Goal: Transaction & Acquisition: Download file/media

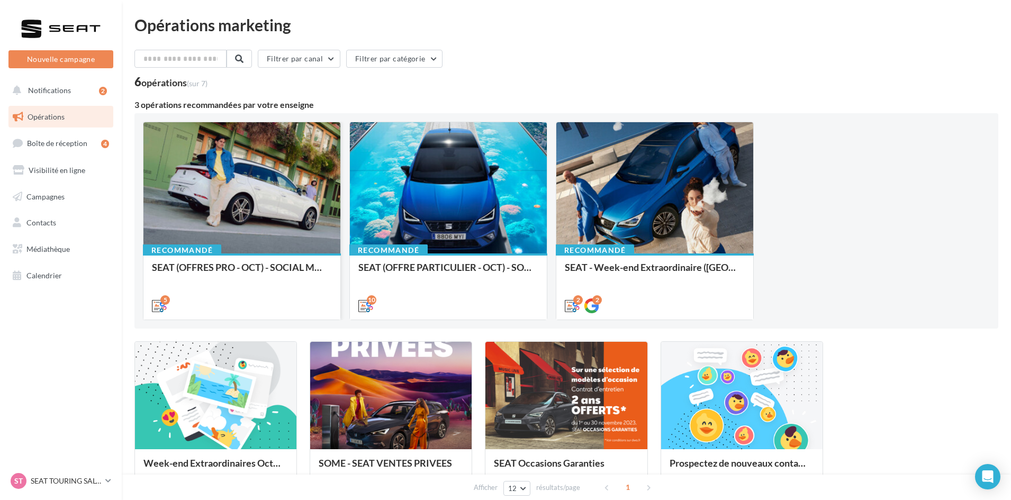
click at [254, 261] on div "Recommandé SEAT (OFFRES PRO - OCT) - SOCIAL MEDIA" at bounding box center [241, 286] width 197 height 65
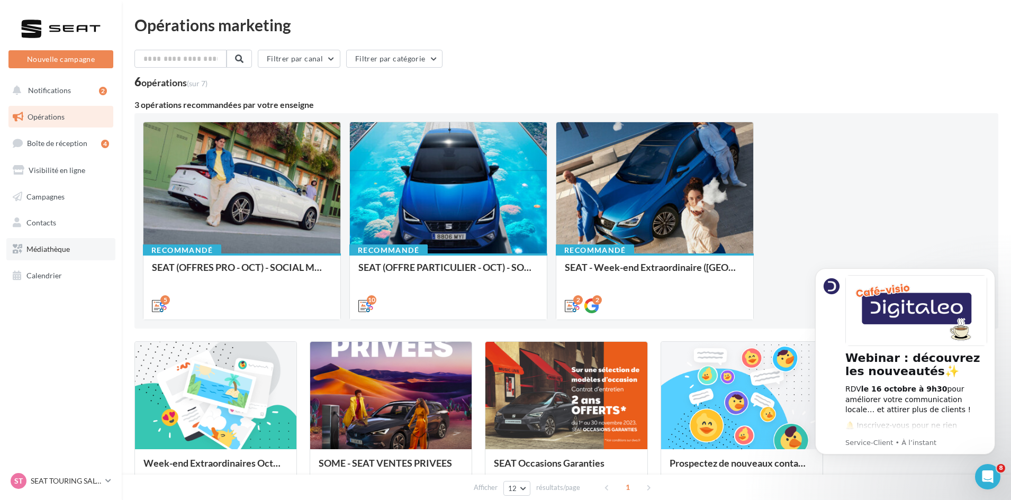
click at [41, 249] on span "Médiathèque" at bounding box center [47, 249] width 43 height 9
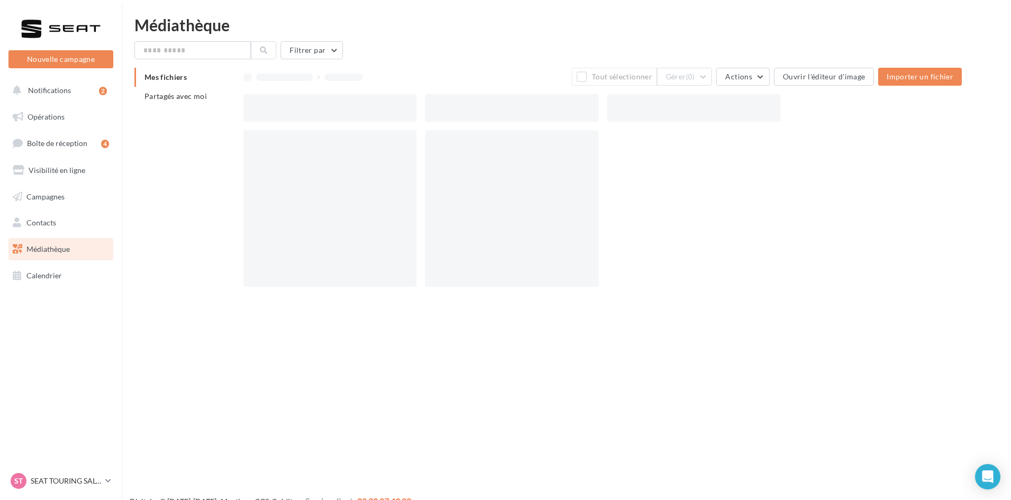
click at [191, 96] on span "Partagés avec moi" at bounding box center [176, 96] width 62 height 9
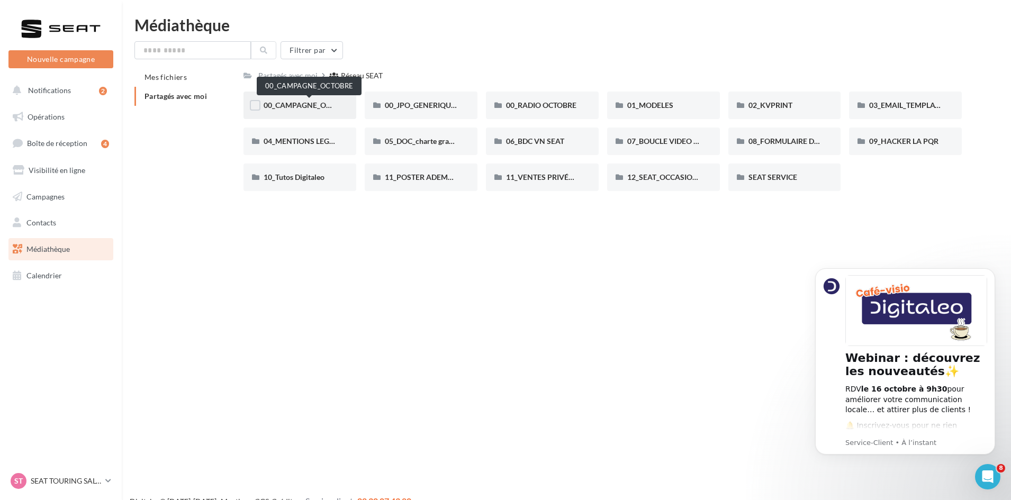
click at [299, 104] on span "00_CAMPAGNE_OCTOBRE" at bounding box center [309, 105] width 91 height 9
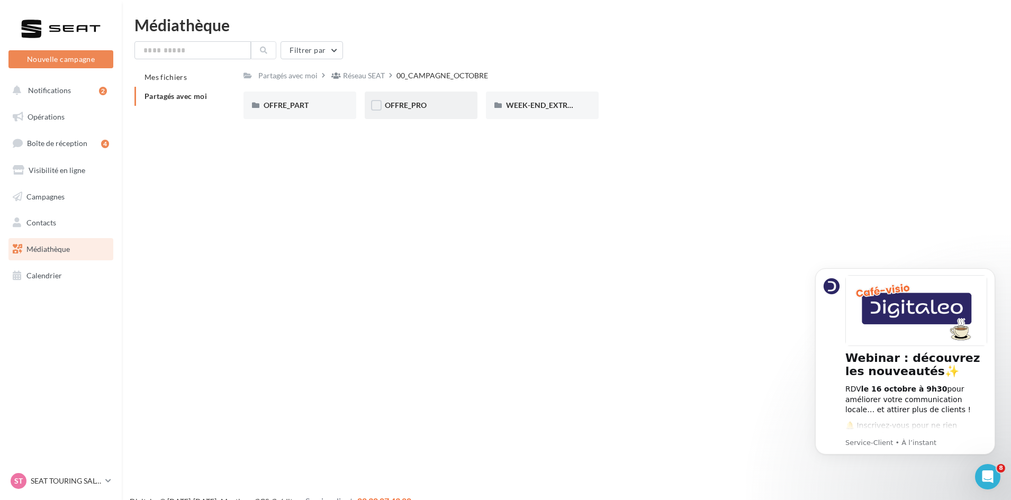
click at [437, 102] on div "OFFRE_PRO" at bounding box center [421, 105] width 73 height 11
click at [304, 102] on div "ARONA" at bounding box center [300, 105] width 73 height 11
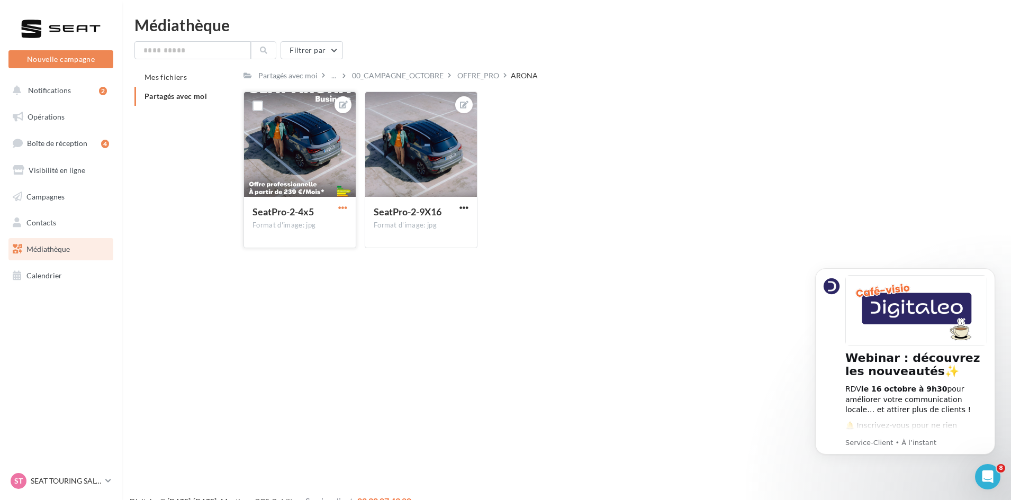
click at [341, 211] on span "button" at bounding box center [342, 207] width 9 height 9
drag, startPoint x: 340, startPoint y: 213, endPoint x: 327, endPoint y: 233, distance: 24.5
click at [327, 233] on button "Ouvrir l'éditeur d'image" at bounding box center [294, 229] width 112 height 28
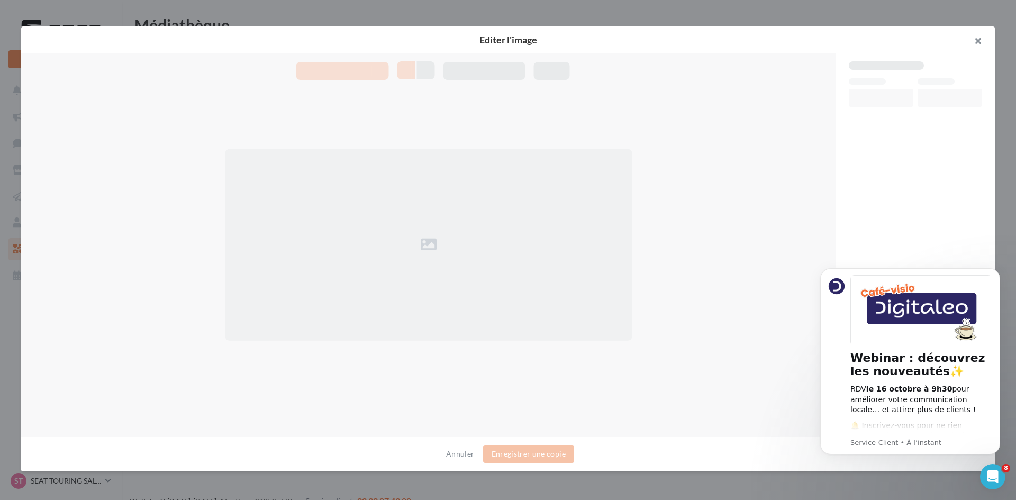
click at [978, 33] on button "button" at bounding box center [974, 42] width 42 height 32
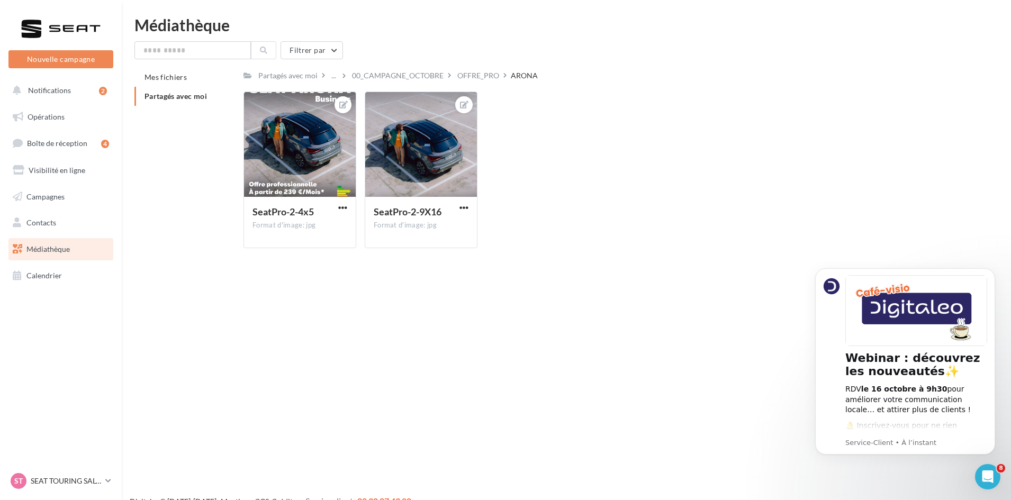
click at [336, 205] on div "SeatPro-2-4x5 Format d'image: jpg" at bounding box center [299, 170] width 113 height 157
click at [337, 210] on button "button" at bounding box center [342, 208] width 13 height 11
drag, startPoint x: 307, startPoint y: 258, endPoint x: 442, endPoint y: 209, distance: 143.7
click at [310, 256] on button "Télécharger" at bounding box center [294, 256] width 112 height 28
click at [466, 205] on span "button" at bounding box center [463, 207] width 9 height 9
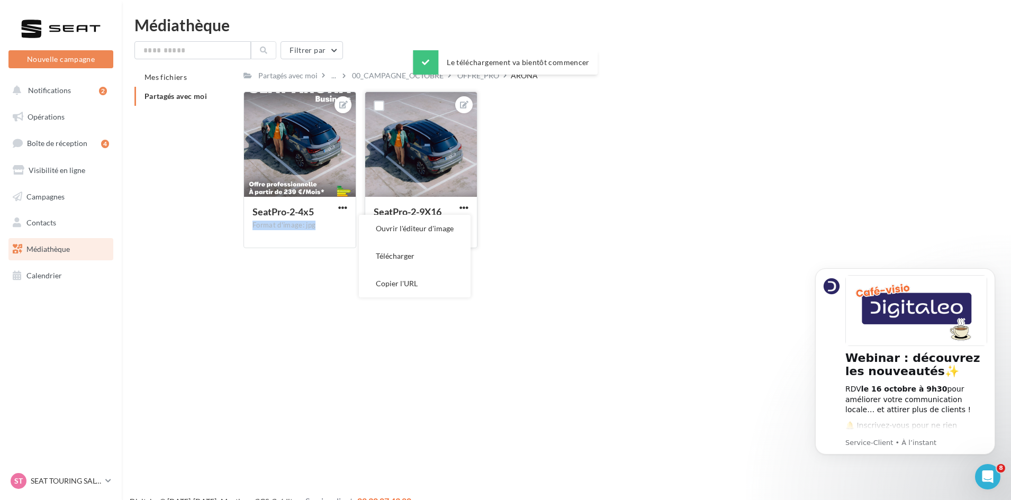
drag, startPoint x: 430, startPoint y: 256, endPoint x: 425, endPoint y: 192, distance: 64.3
click at [430, 255] on button "Télécharger" at bounding box center [415, 256] width 112 height 28
click at [478, 79] on div "OFFRE_PRO" at bounding box center [478, 75] width 42 height 11
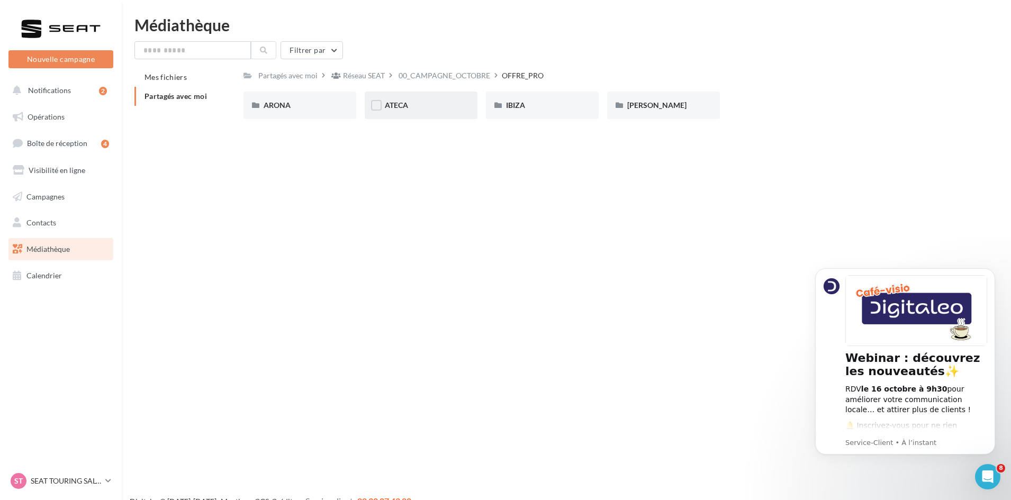
click at [423, 119] on div "ATECA" at bounding box center [421, 106] width 113 height 28
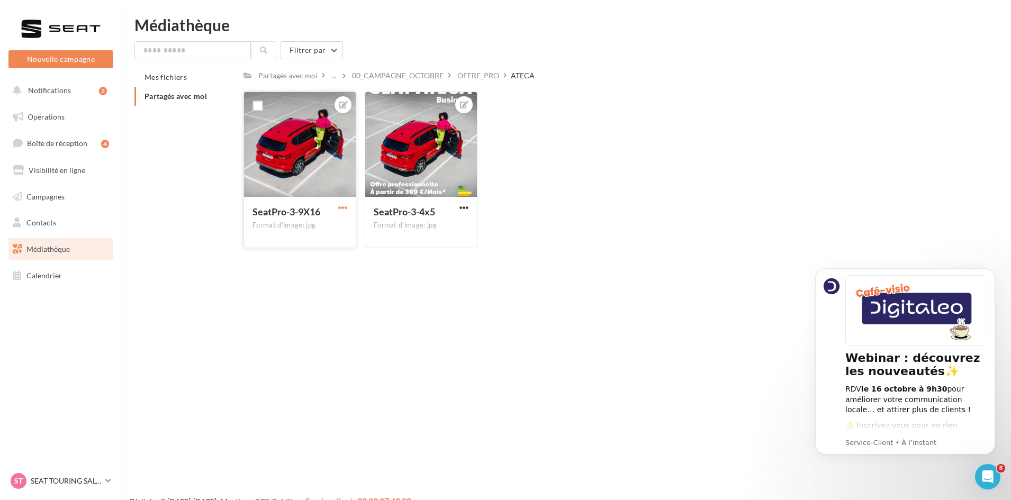
click at [340, 206] on span "button" at bounding box center [342, 207] width 9 height 9
drag, startPoint x: 325, startPoint y: 262, endPoint x: 360, endPoint y: 240, distance: 41.1
click at [328, 260] on button "Télécharger" at bounding box center [294, 256] width 112 height 28
click at [465, 206] on span "button" at bounding box center [463, 207] width 9 height 9
click at [439, 248] on button "Télécharger" at bounding box center [415, 256] width 112 height 28
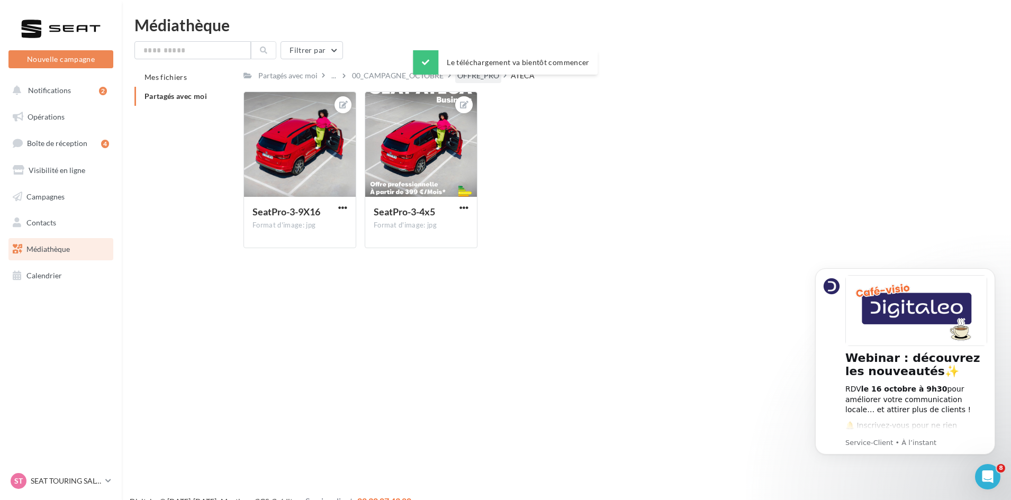
click at [484, 80] on div "OFFRE_PRO" at bounding box center [478, 75] width 42 height 11
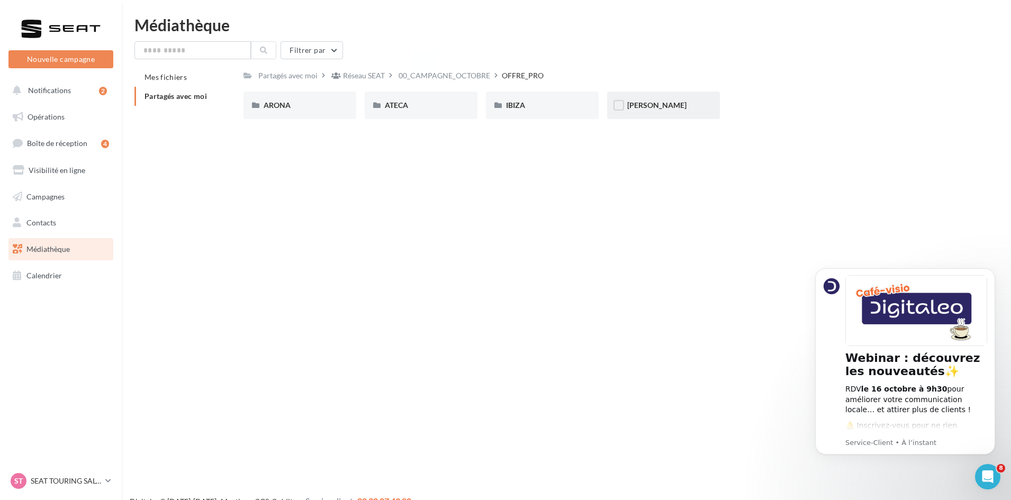
click at [682, 109] on div "[PERSON_NAME]" at bounding box center [663, 105] width 73 height 11
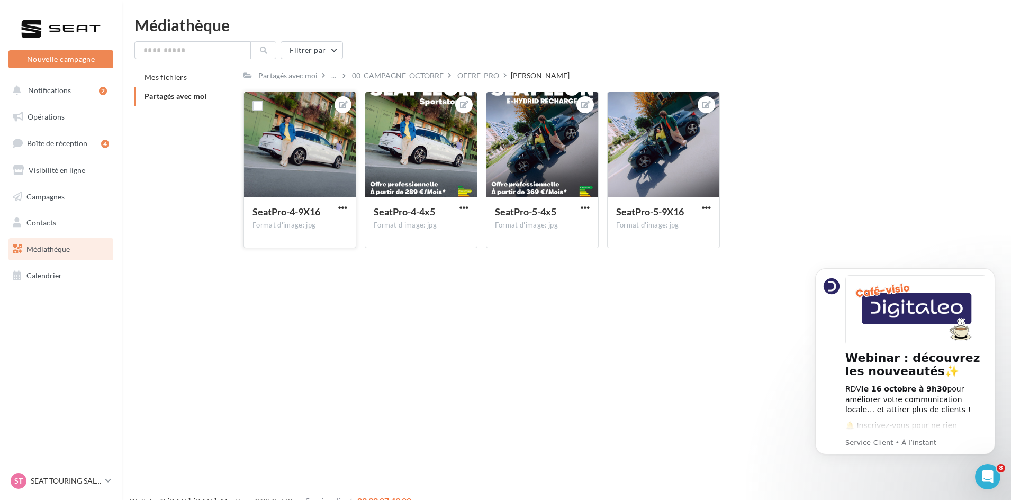
click at [340, 212] on button "button" at bounding box center [342, 208] width 13 height 11
drag, startPoint x: 330, startPoint y: 254, endPoint x: 337, endPoint y: 249, distance: 8.8
click at [330, 254] on button "Télécharger" at bounding box center [294, 256] width 112 height 28
drag, startPoint x: 463, startPoint y: 205, endPoint x: 461, endPoint y: 214, distance: 9.1
click at [463, 205] on span "button" at bounding box center [463, 207] width 9 height 9
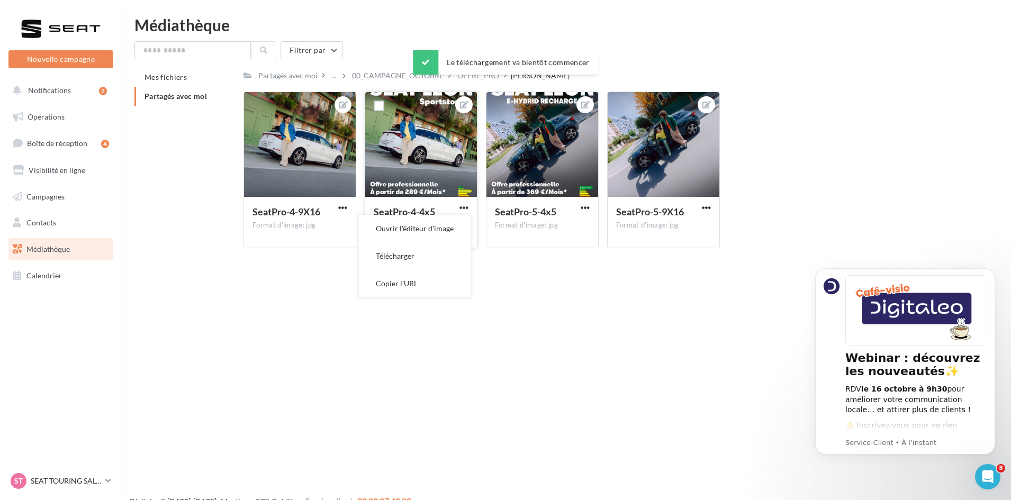
drag, startPoint x: 446, startPoint y: 247, endPoint x: 451, endPoint y: 244, distance: 5.9
click at [447, 246] on button "Télécharger" at bounding box center [415, 256] width 112 height 28
click at [580, 208] on button "button" at bounding box center [585, 208] width 13 height 11
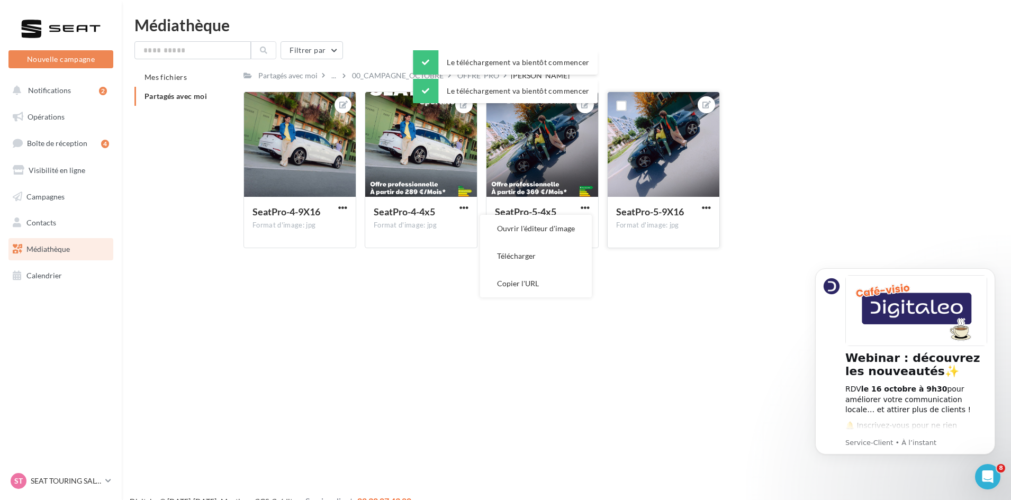
drag, startPoint x: 574, startPoint y: 261, endPoint x: 678, endPoint y: 230, distance: 108.9
click at [574, 261] on button "Télécharger" at bounding box center [536, 256] width 112 height 28
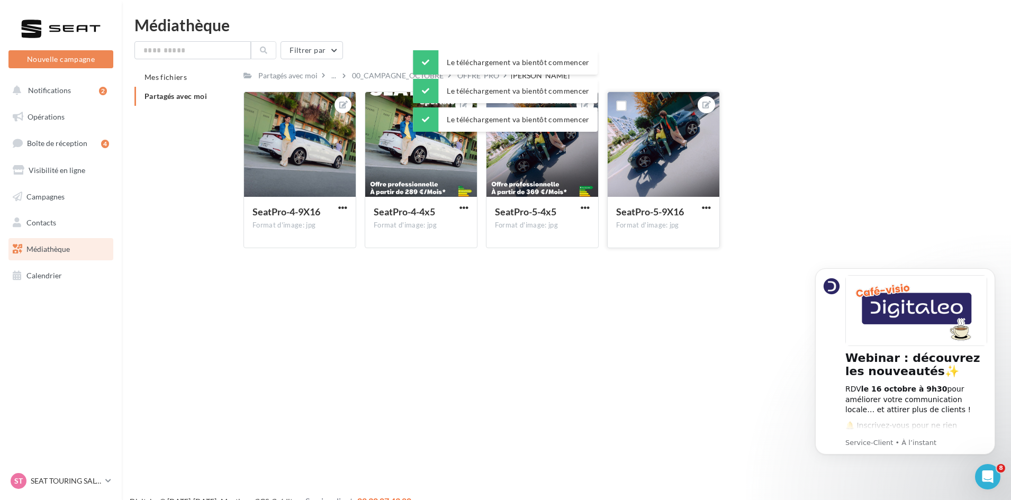
click at [700, 209] on button "button" at bounding box center [706, 208] width 13 height 11
click at [688, 254] on button "Télécharger" at bounding box center [657, 256] width 112 height 28
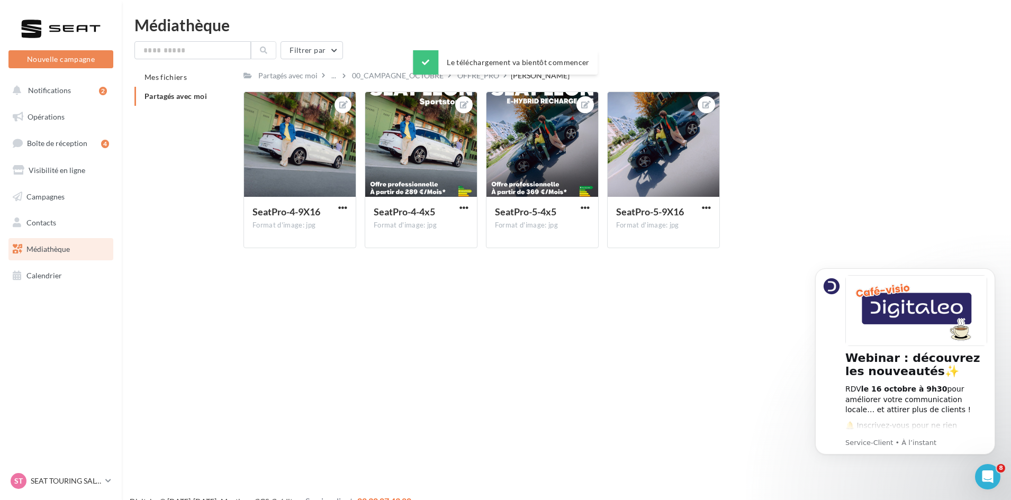
drag, startPoint x: 476, startPoint y: 79, endPoint x: 483, endPoint y: 87, distance: 10.1
click at [476, 79] on div "OFFRE_PRO" at bounding box center [478, 75] width 42 height 11
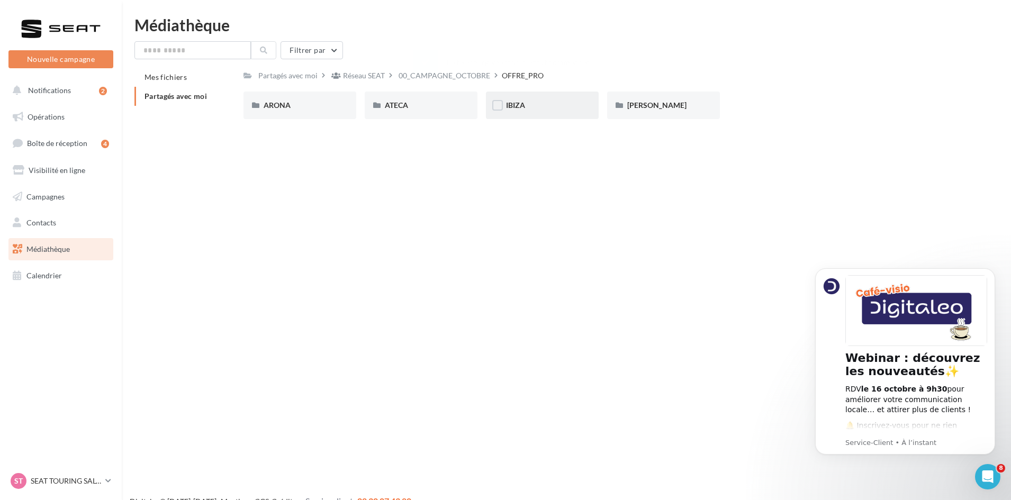
click at [527, 108] on div "IBIZA" at bounding box center [542, 105] width 73 height 11
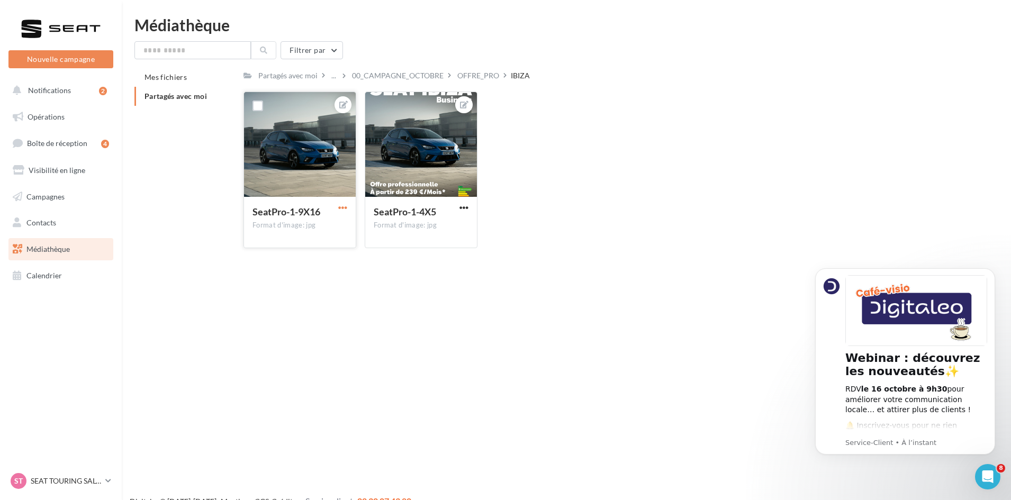
click at [340, 209] on span "button" at bounding box center [342, 207] width 9 height 9
drag, startPoint x: 329, startPoint y: 260, endPoint x: 454, endPoint y: 219, distance: 131.1
click at [330, 260] on button "Télécharger" at bounding box center [294, 256] width 112 height 28
click at [470, 207] on button "button" at bounding box center [463, 208] width 13 height 11
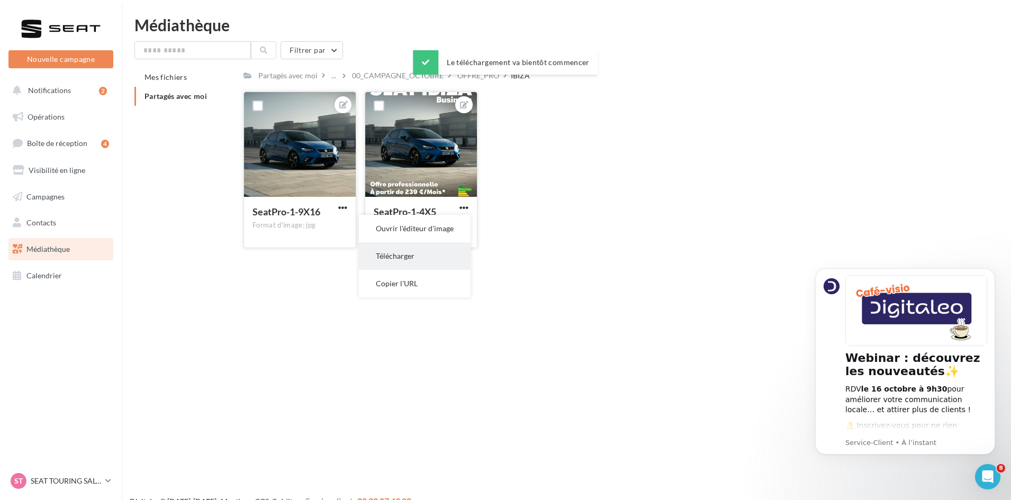
click at [430, 268] on button "Télécharger" at bounding box center [415, 256] width 112 height 28
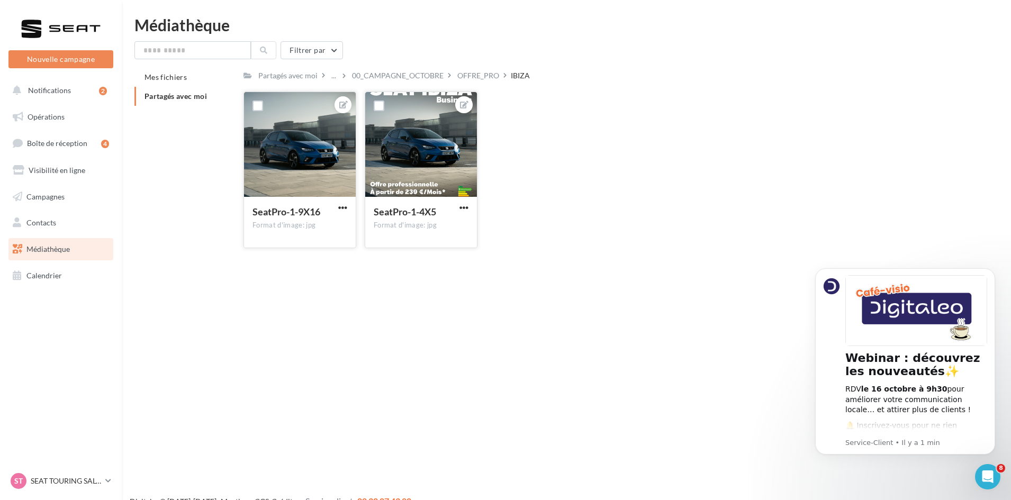
click at [57, 130] on ul "Opérations Boîte de réception 4 Visibilité en ligne Campagnes Contacts Mes cibl…" at bounding box center [60, 197] width 113 height 190
click at [57, 119] on span "Opérations" at bounding box center [46, 116] width 37 height 9
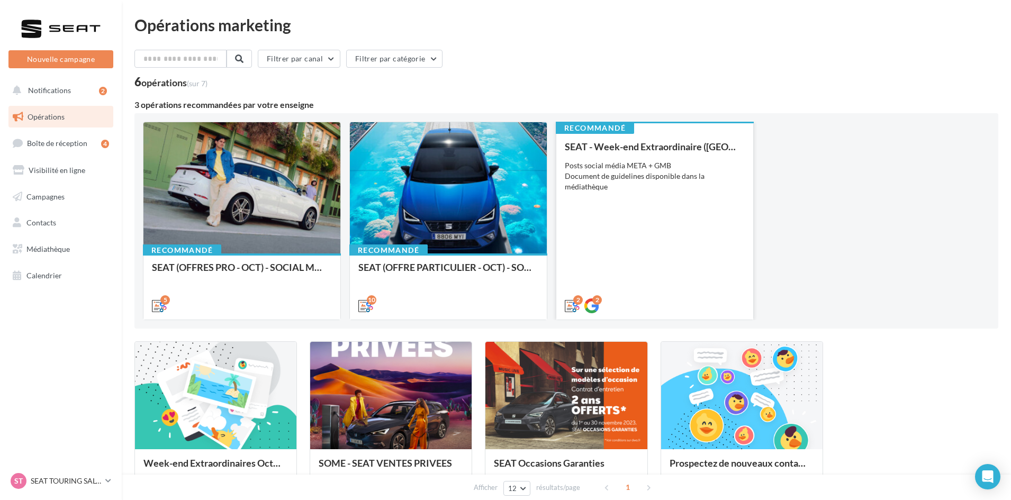
click at [612, 227] on div "SEAT - Week-end Extraordinaire (JPO) - OCTOBRE Posts social média META + GMB Do…" at bounding box center [655, 225] width 180 height 169
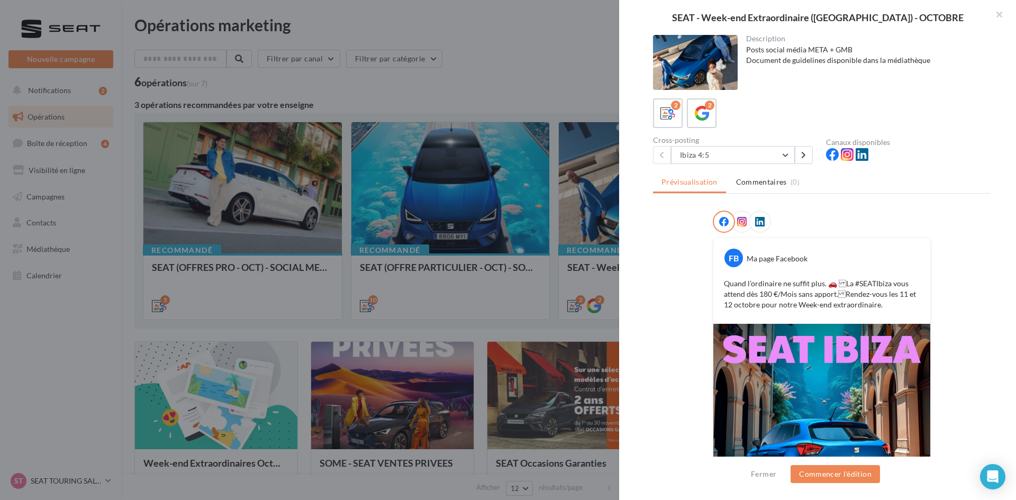
click at [547, 98] on div at bounding box center [508, 250] width 1016 height 500
